Goal: Task Accomplishment & Management: Manage account settings

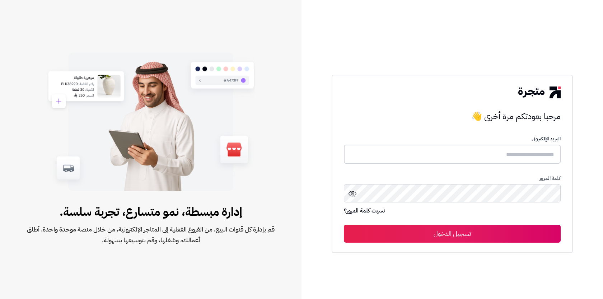
type input "**********"
click at [497, 231] on button "تسجيل الدخول" at bounding box center [452, 233] width 217 height 18
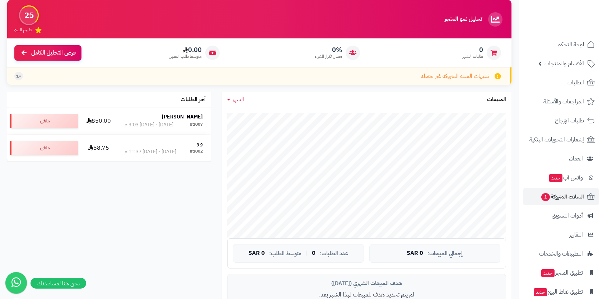
scroll to position [72, 0]
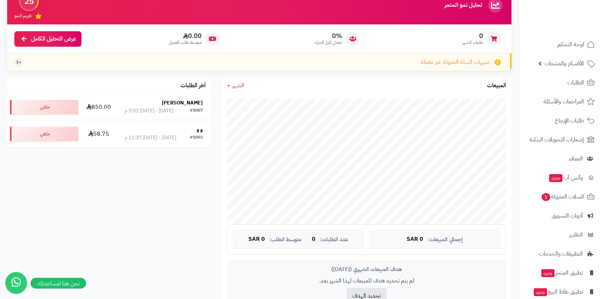
drag, startPoint x: 518, startPoint y: 192, endPoint x: 517, endPoint y: 228, distance: 36.6
click at [517, 229] on div "تحليل نمو المتجر مرحلة الإطلاق 25 تقييم النمو 0 طلبات الشهر 0% معدل تكرار الشرا…" at bounding box center [259, 219] width 518 height 466
click at [549, 103] on span "المراجعات والأسئلة" at bounding box center [563, 101] width 40 height 10
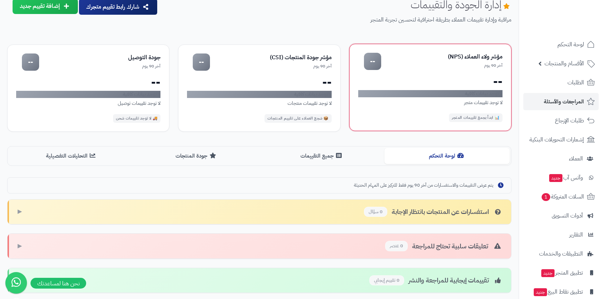
scroll to position [20, 0]
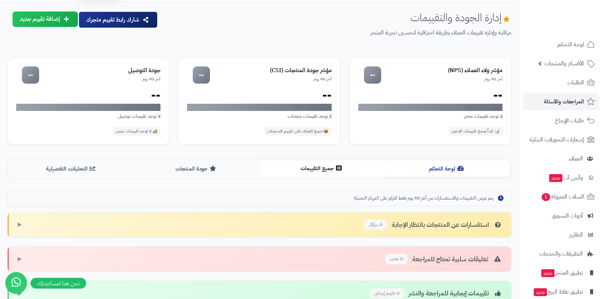
click at [337, 171] on button "جميع التقييمات" at bounding box center [321, 168] width 125 height 16
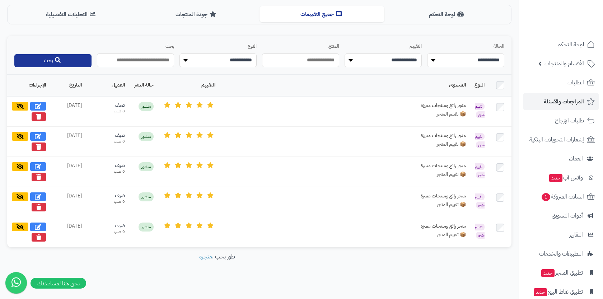
scroll to position [176, 0]
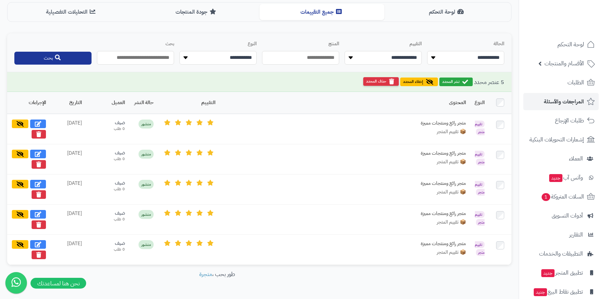
click at [384, 81] on button "حذف المحدد" at bounding box center [381, 81] width 36 height 9
click at [384, 83] on button "حذف المحدد" at bounding box center [381, 81] width 36 height 9
click at [481, 66] on div "**********" at bounding box center [259, 52] width 504 height 39
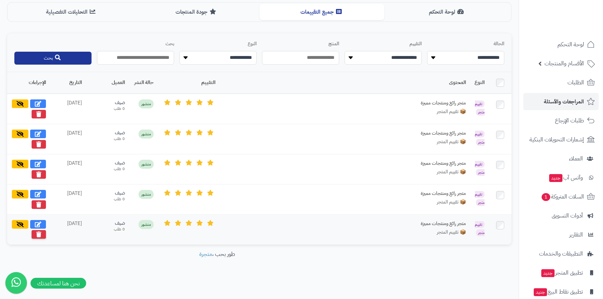
click at [39, 234] on icon at bounding box center [38, 234] width 5 height 6
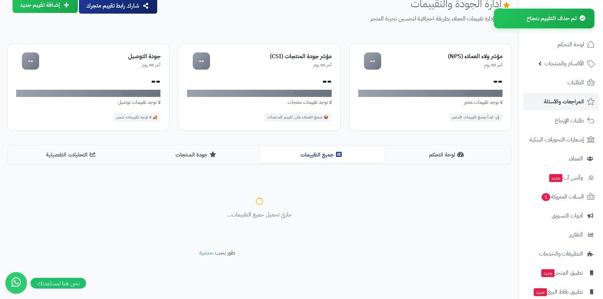
scroll to position [146, 0]
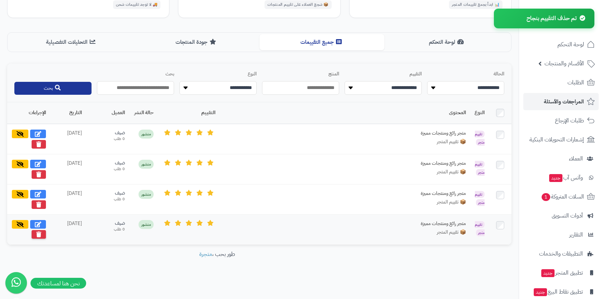
click at [38, 235] on icon at bounding box center [38, 234] width 5 height 6
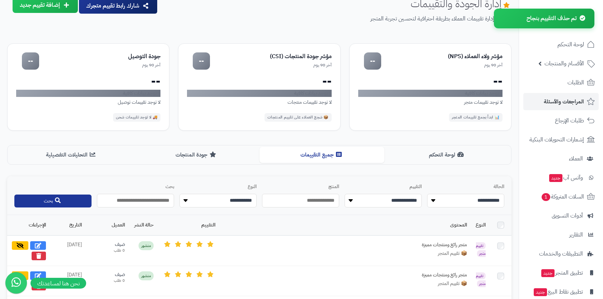
scroll to position [116, 0]
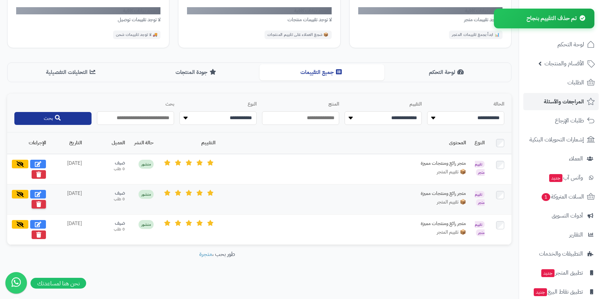
click at [40, 206] on button at bounding box center [39, 204] width 14 height 9
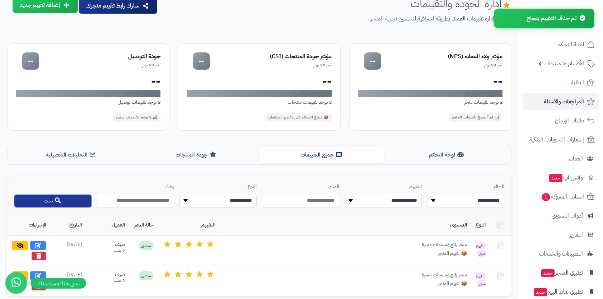
scroll to position [86, 0]
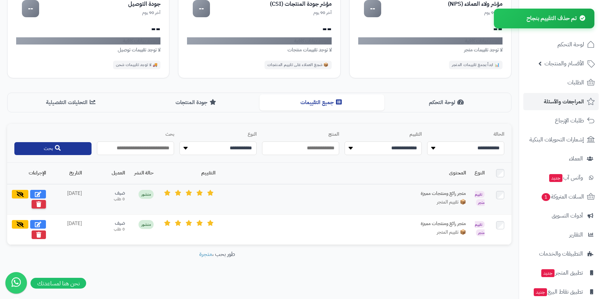
click at [40, 203] on icon at bounding box center [38, 204] width 5 height 6
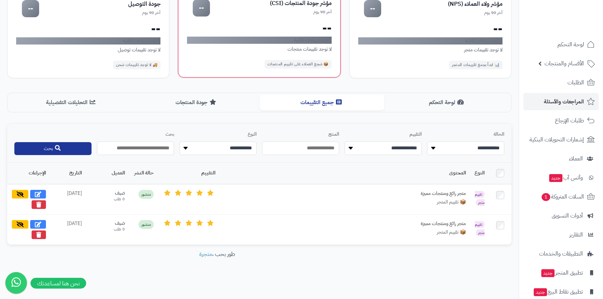
scroll to position [56, 0]
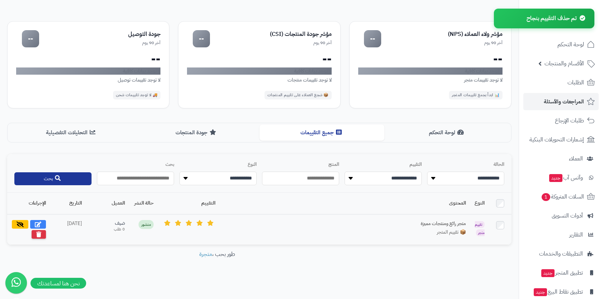
click at [37, 233] on icon at bounding box center [38, 234] width 5 height 6
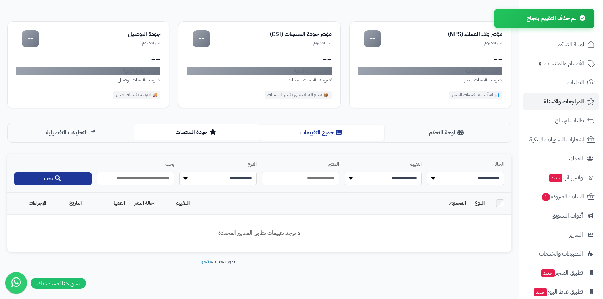
click at [228, 137] on button "جودة المنتجات" at bounding box center [196, 132] width 125 height 16
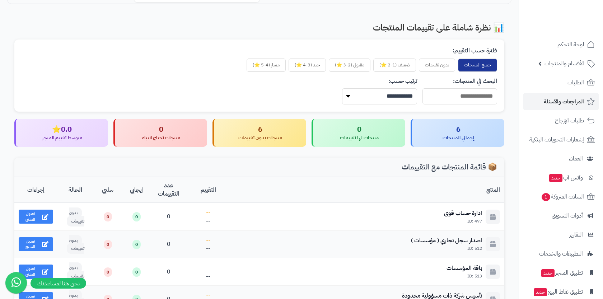
scroll to position [190, 0]
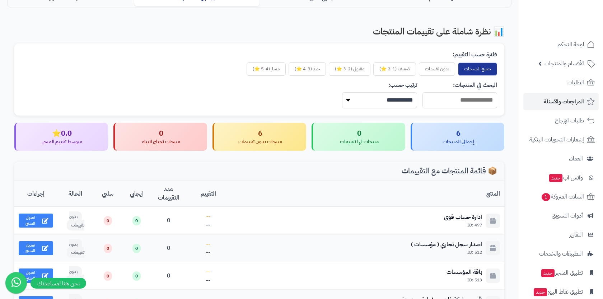
click at [381, 138] on div "منتجات لها تقييمات" at bounding box center [358, 141] width 81 height 7
click at [453, 141] on div "إجمالي المنتجات" at bounding box center [457, 141] width 81 height 7
click at [447, 69] on button "بدون تقييمات" at bounding box center [437, 68] width 36 height 13
click at [471, 68] on button "جميع المنتجات" at bounding box center [477, 68] width 39 height 13
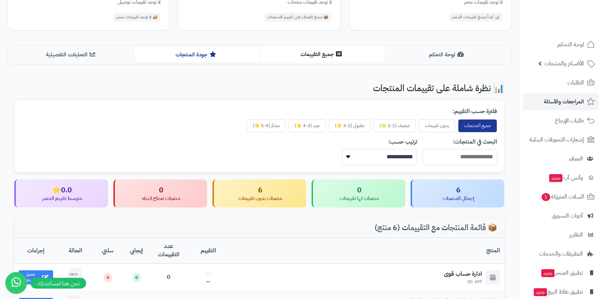
scroll to position [133, 0]
click at [88, 51] on button "التحليلات التفصيلية" at bounding box center [71, 55] width 125 height 16
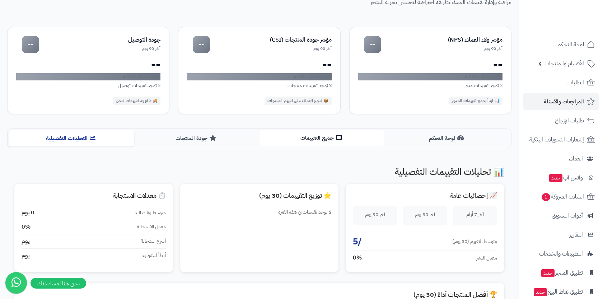
click at [302, 137] on button "جميع التقييمات" at bounding box center [321, 138] width 125 height 16
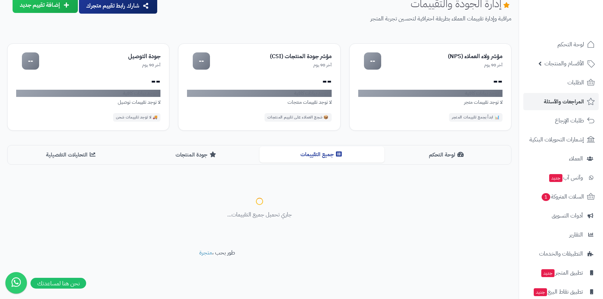
scroll to position [50, 0]
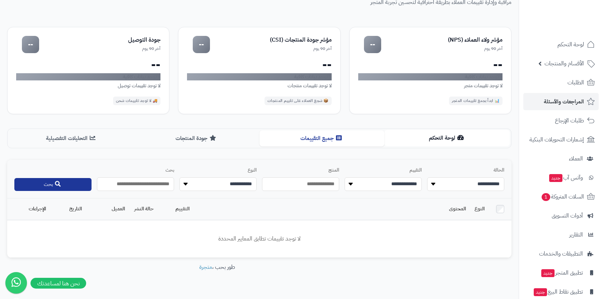
click at [413, 142] on button "لوحة التحكم" at bounding box center [446, 138] width 125 height 16
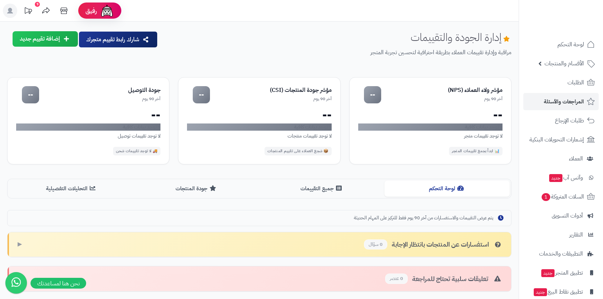
scroll to position [0, 0]
click at [67, 10] on icon at bounding box center [64, 11] width 14 height 14
click at [69, 13] on icon at bounding box center [64, 11] width 14 height 14
click at [576, 49] on span "لوحة التحكم" at bounding box center [570, 44] width 26 height 10
